Goal: Navigation & Orientation: Find specific page/section

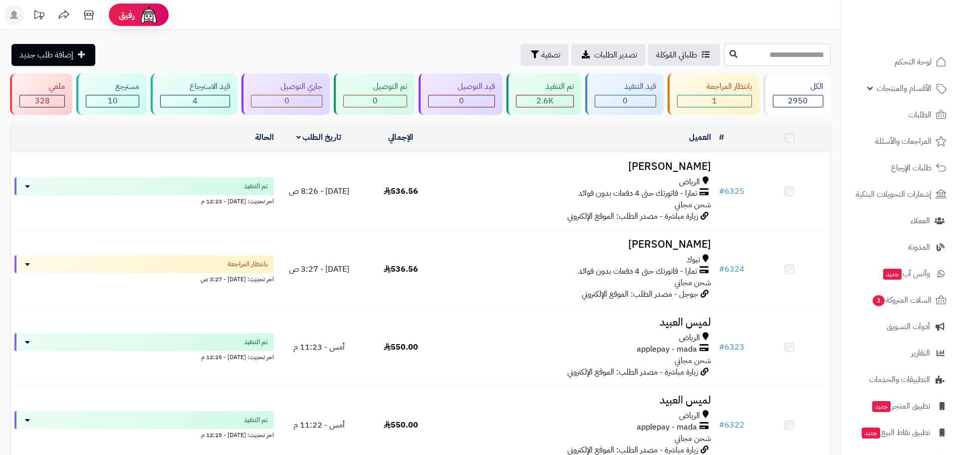
click at [712, 105] on span "1" at bounding box center [714, 101] width 5 height 12
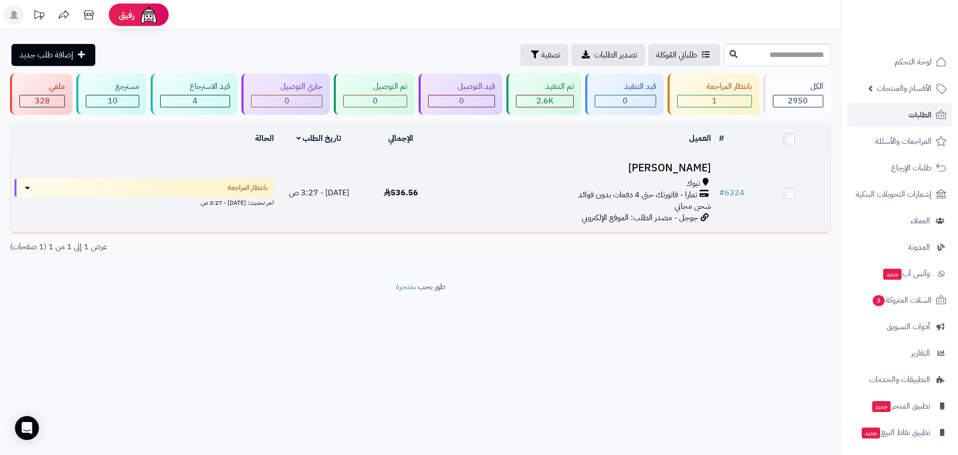
click at [683, 166] on h3 "[PERSON_NAME]" at bounding box center [578, 167] width 265 height 11
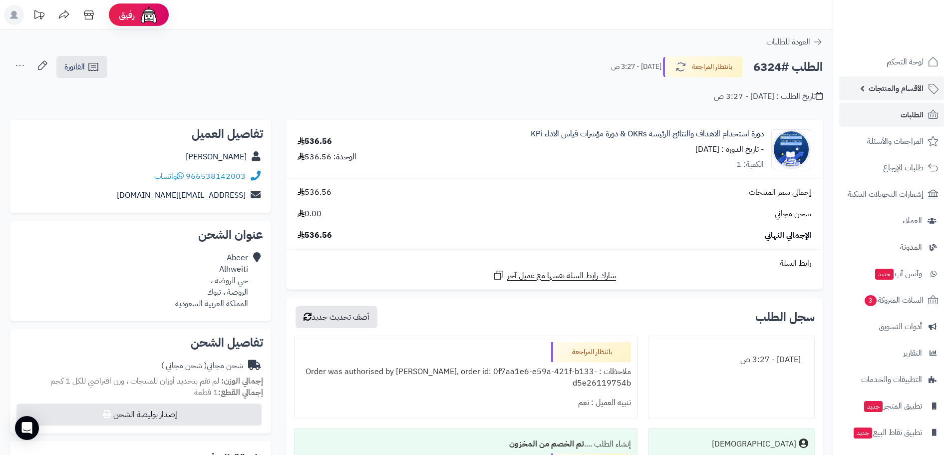
click at [905, 88] on span "الأقسام والمنتجات" at bounding box center [896, 88] width 55 height 14
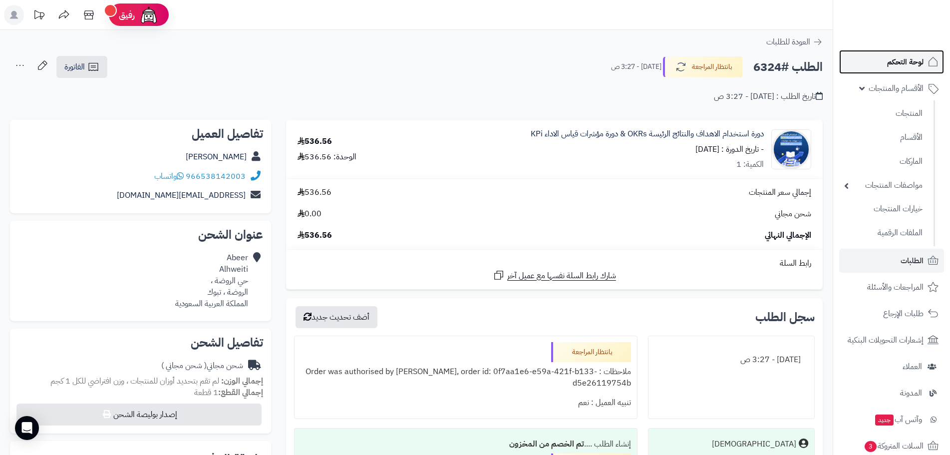
click at [906, 58] on span "لوحة التحكم" at bounding box center [905, 62] width 36 height 14
